Goal: Task Accomplishment & Management: Manage account settings

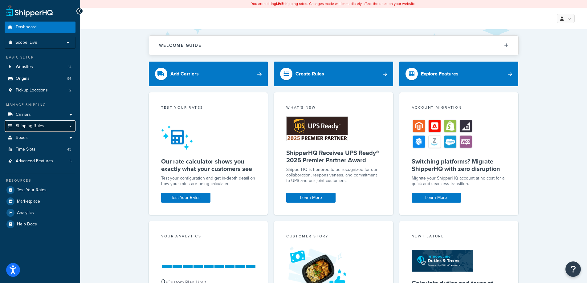
click at [54, 127] on link "Shipping Rules" at bounding box center [40, 125] width 71 height 11
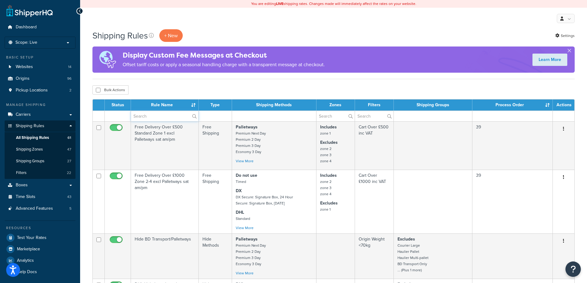
click at [166, 115] on input "text" at bounding box center [164, 116] width 67 height 10
type input "palletways"
click at [140, 115] on input "palletways" at bounding box center [164, 116] width 67 height 10
click at [143, 116] on input "palletways" at bounding box center [164, 116] width 67 height 10
click at [146, 116] on input "palletways" at bounding box center [164, 116] width 67 height 10
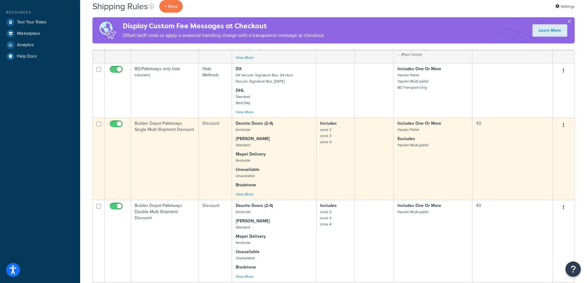
scroll to position [154, 0]
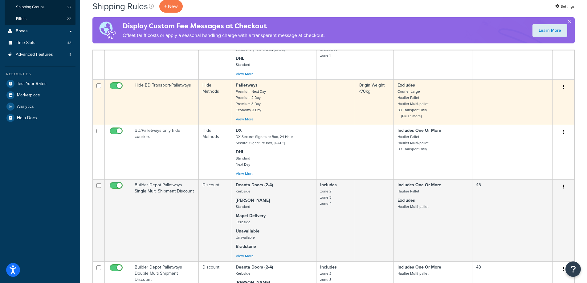
click at [160, 103] on td "Hide BD Transport/Palletways" at bounding box center [165, 101] width 68 height 45
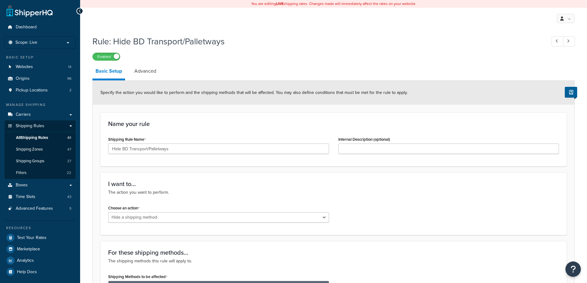
select select "HIDE"
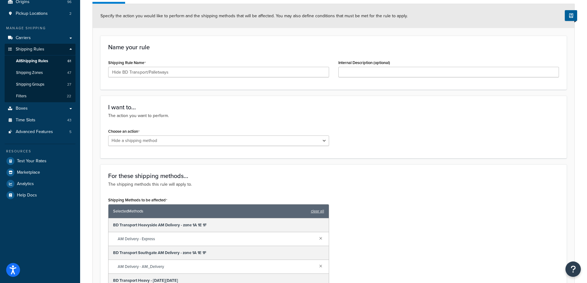
scroll to position [92, 0]
